Goal: Book appointment/travel/reservation

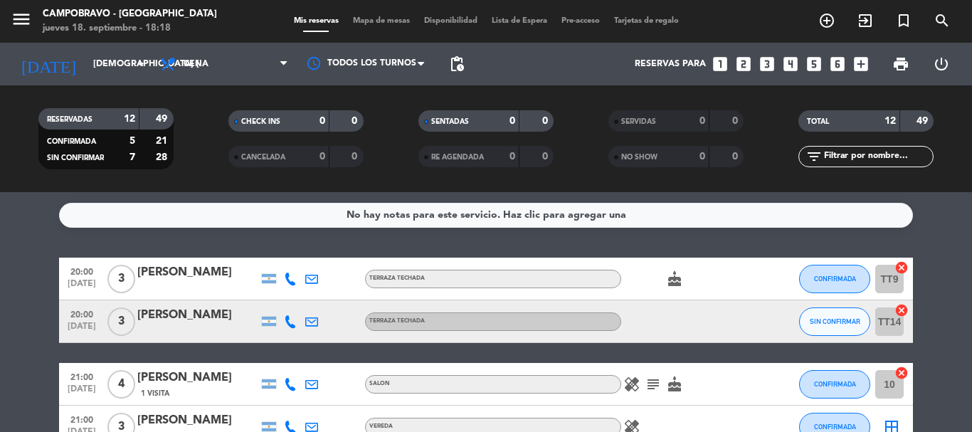
click at [791, 60] on icon "looks_4" at bounding box center [790, 64] width 19 height 19
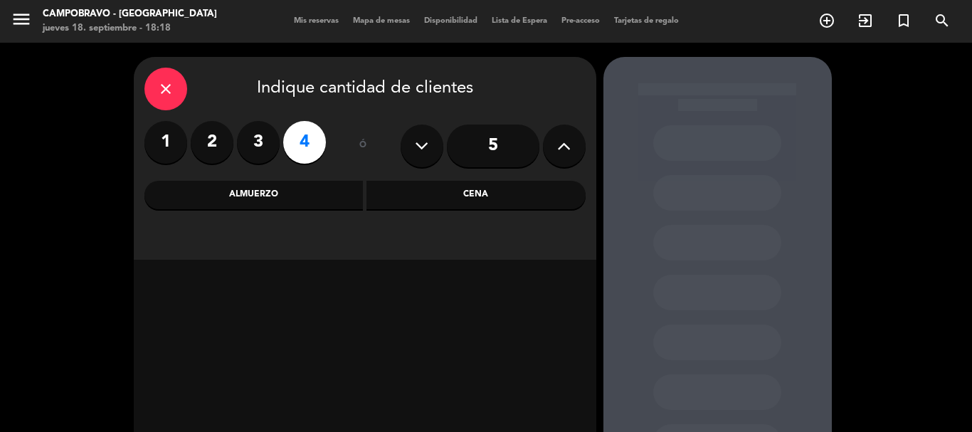
click at [454, 190] on div "Cena" at bounding box center [475, 195] width 219 height 28
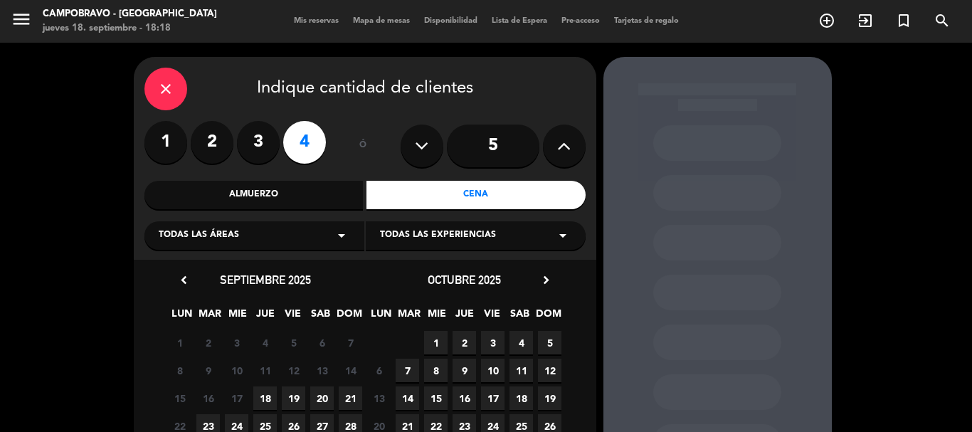
click at [266, 399] on span "18" at bounding box center [264, 397] width 23 height 23
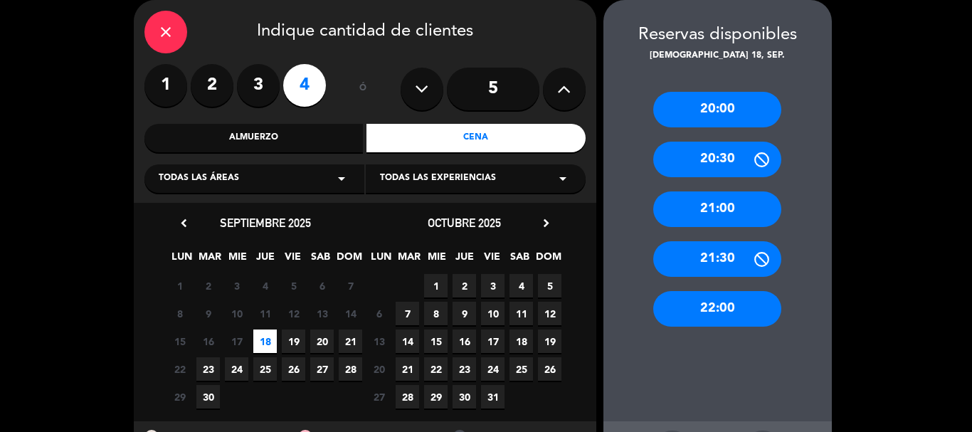
click at [743, 213] on div "21:00" at bounding box center [717, 209] width 128 height 36
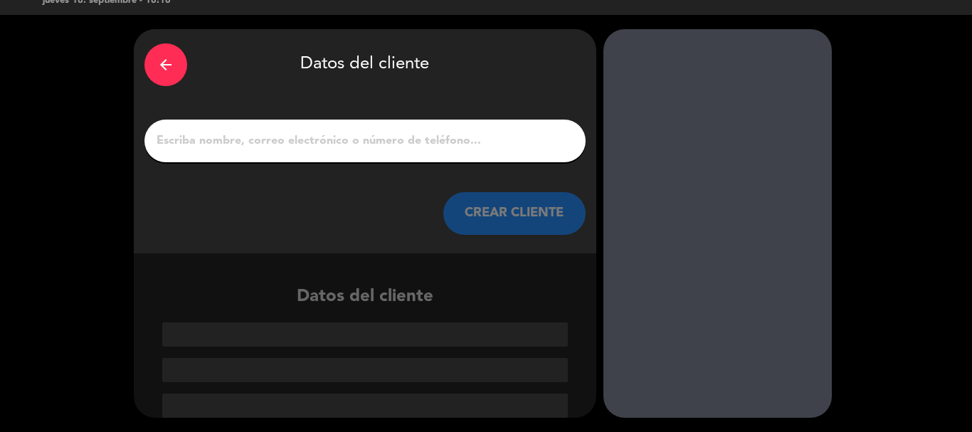
click at [462, 142] on input "1" at bounding box center [365, 141] width 420 height 20
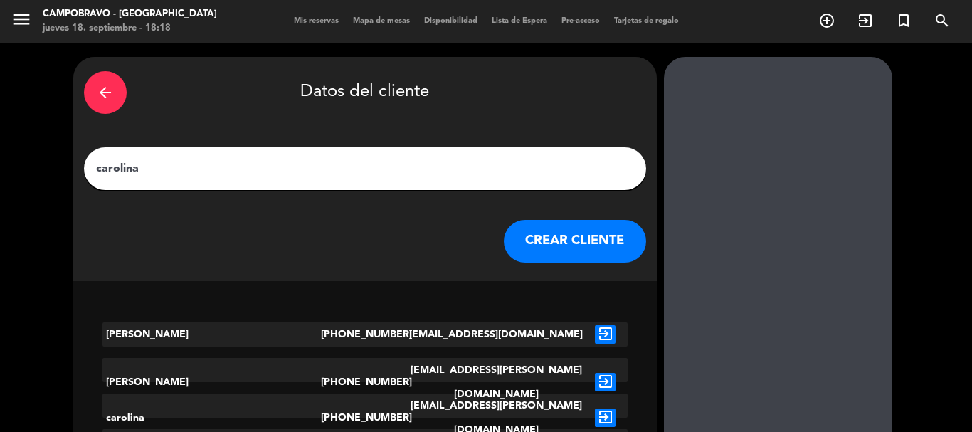
type input "carolina"
click at [522, 233] on button "CREAR CLIENTE" at bounding box center [575, 241] width 142 height 43
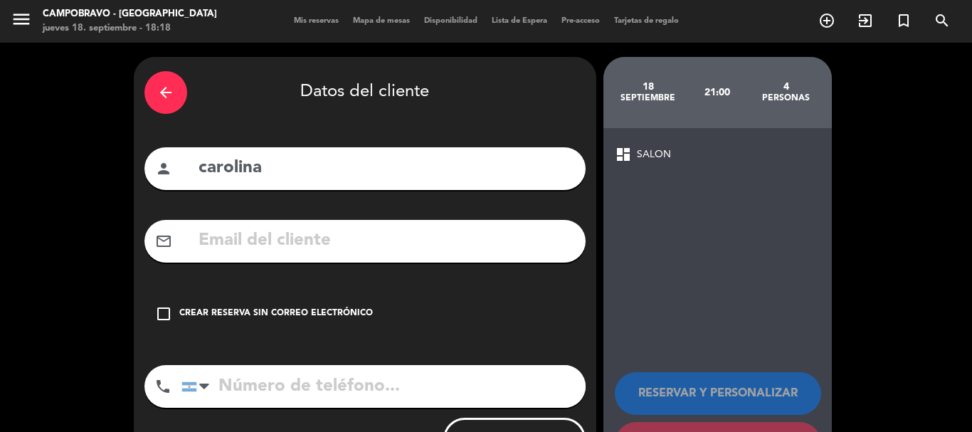
click at [356, 320] on div "Crear reserva sin correo electrónico" at bounding box center [276, 314] width 194 height 14
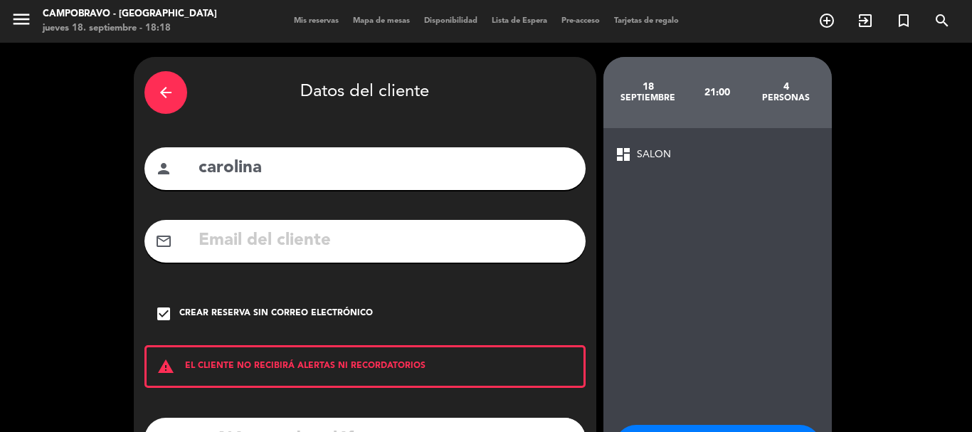
scroll to position [117, 0]
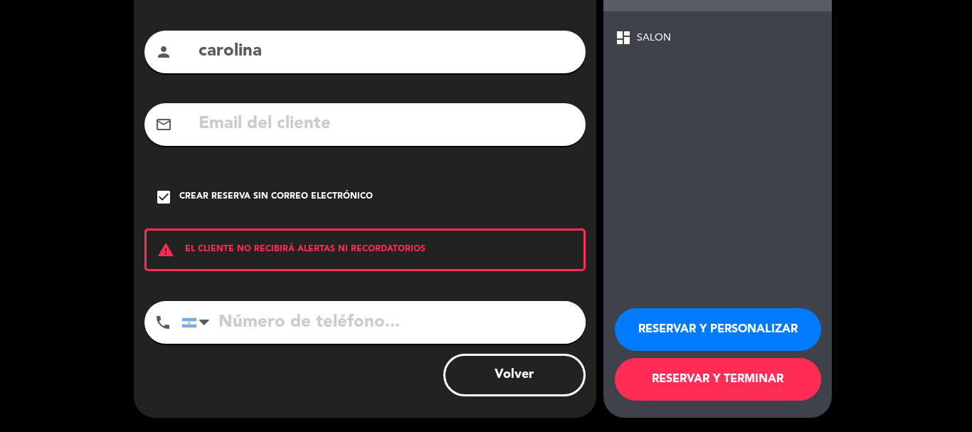
drag, startPoint x: 364, startPoint y: 327, endPoint x: 371, endPoint y: 331, distance: 8.9
click at [367, 331] on input "tel" at bounding box center [383, 322] width 404 height 43
type input "1166604451"
click at [719, 371] on button "RESERVAR Y TERMINAR" at bounding box center [718, 379] width 206 height 43
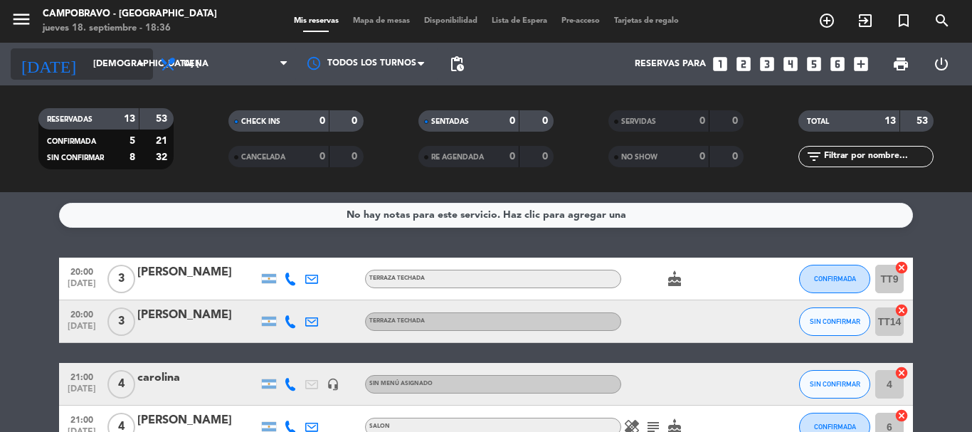
click at [113, 65] on input "[DEMOGRAPHIC_DATA] [DATE]" at bounding box center [146, 64] width 120 height 24
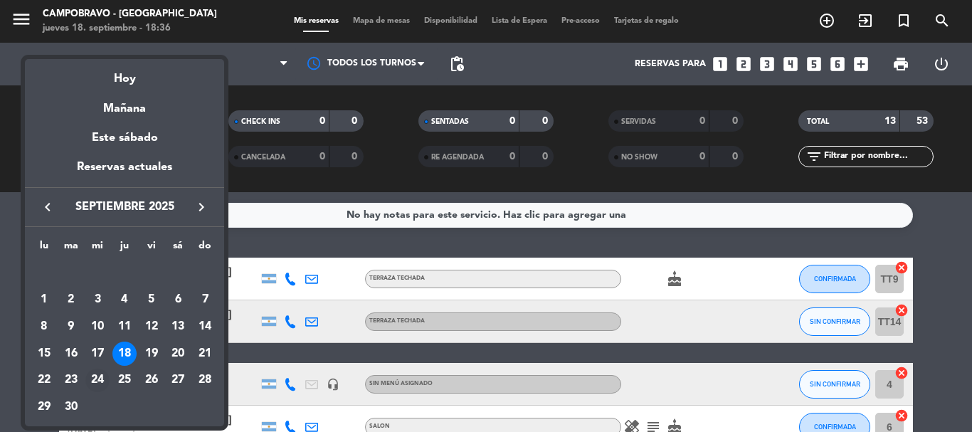
click at [92, 383] on div "24" at bounding box center [97, 381] width 24 height 24
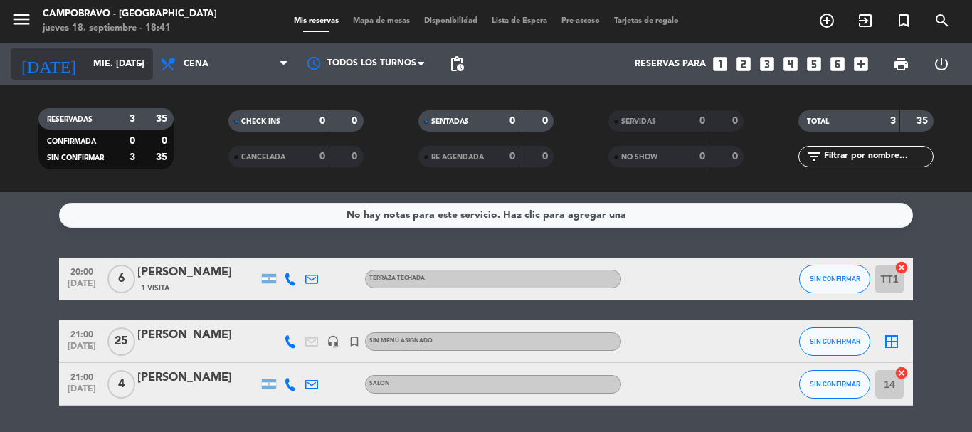
click at [117, 58] on input "mié. [DATE]" at bounding box center [146, 64] width 120 height 24
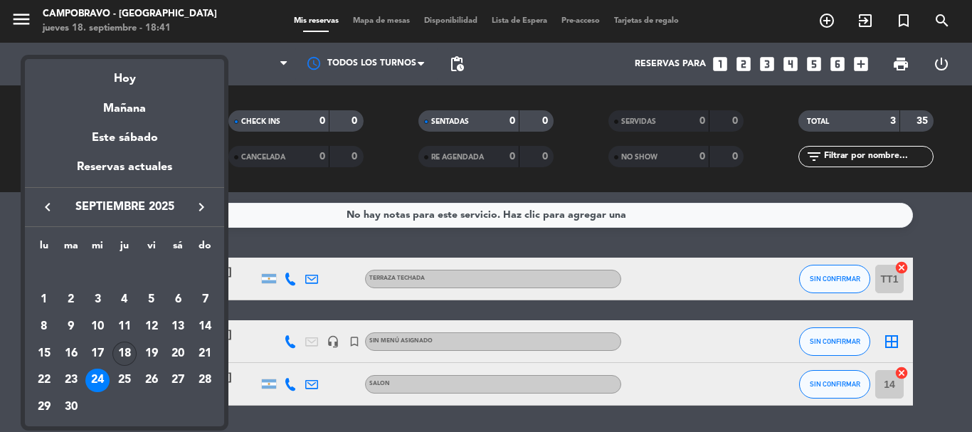
click at [124, 359] on div "18" at bounding box center [124, 354] width 24 height 24
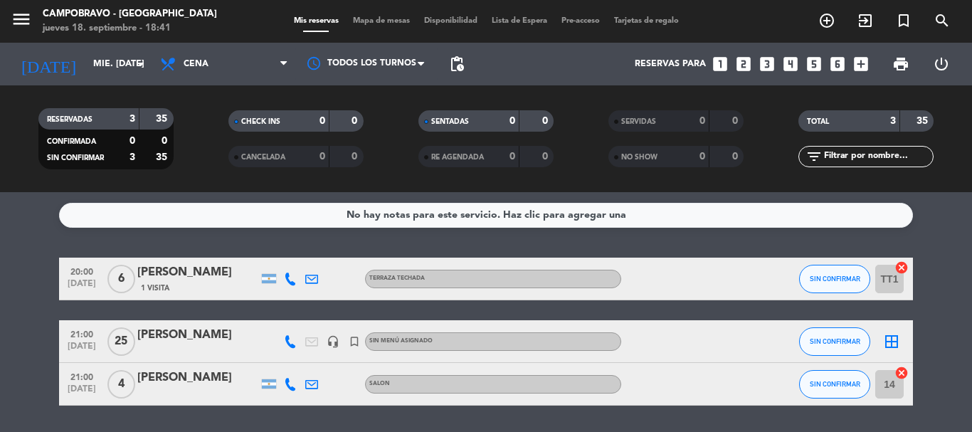
type input "[DEMOGRAPHIC_DATA] [DATE]"
